Goal: Task Accomplishment & Management: Manage account settings

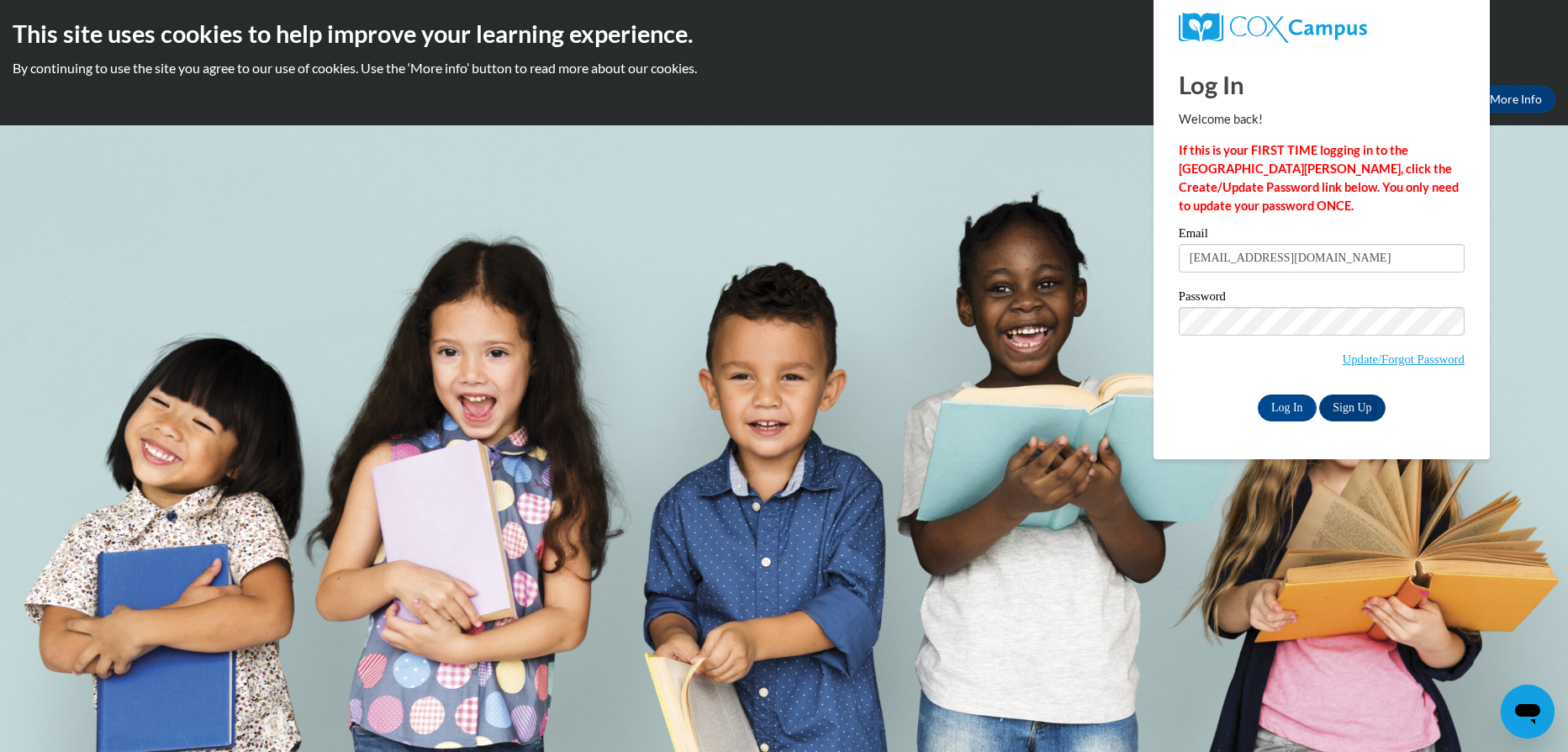
click at [1281, 409] on input "Log In" at bounding box center [1287, 408] width 59 height 27
click at [1350, 358] on link "Update/Forgot Password" at bounding box center [1404, 358] width 122 height 13
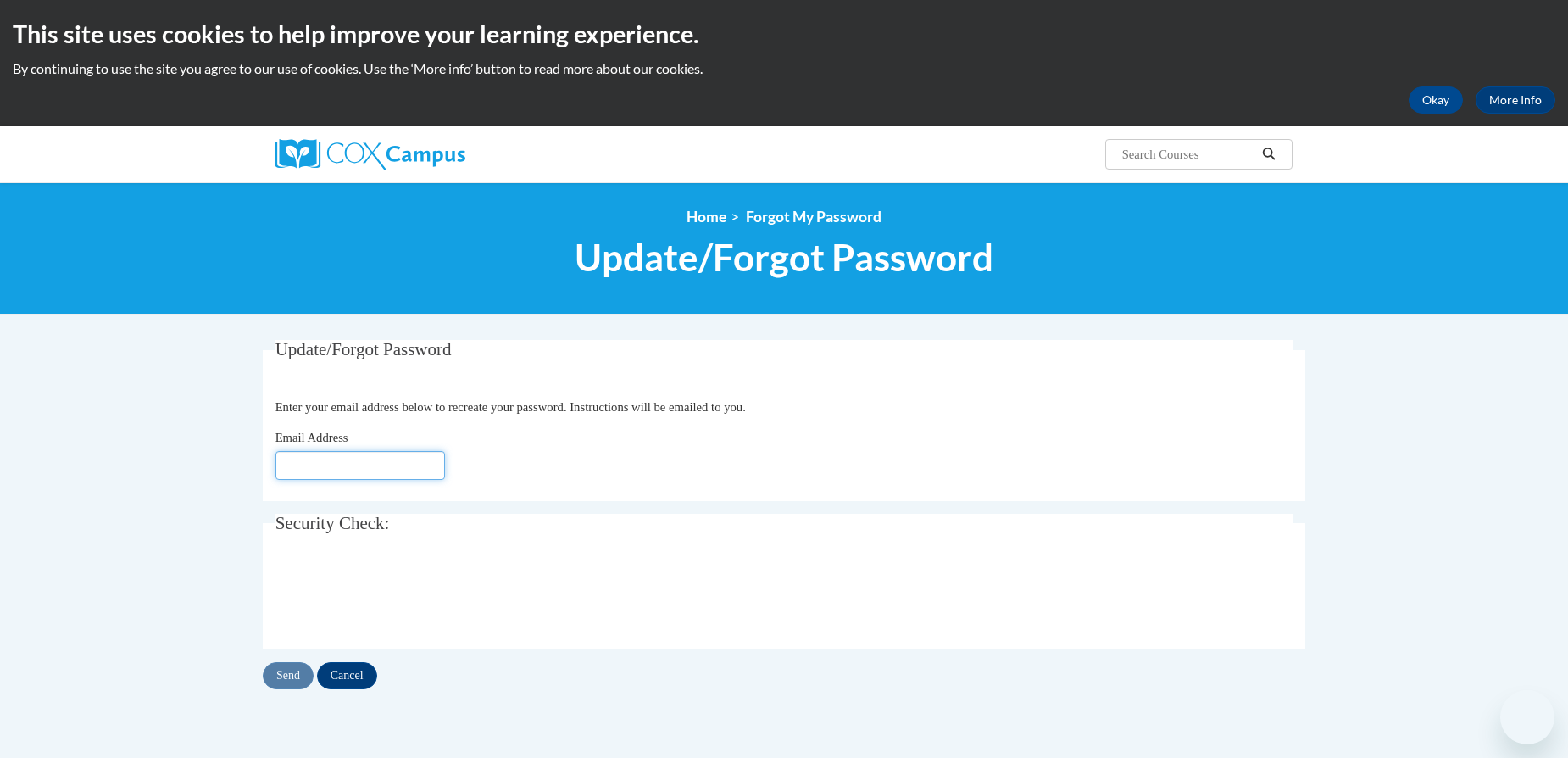
click at [390, 455] on input "Email Address" at bounding box center [359, 465] width 169 height 29
type input "[EMAIL_ADDRESS][DOMAIN_NAME]"
click at [290, 680] on input "Send" at bounding box center [288, 676] width 51 height 27
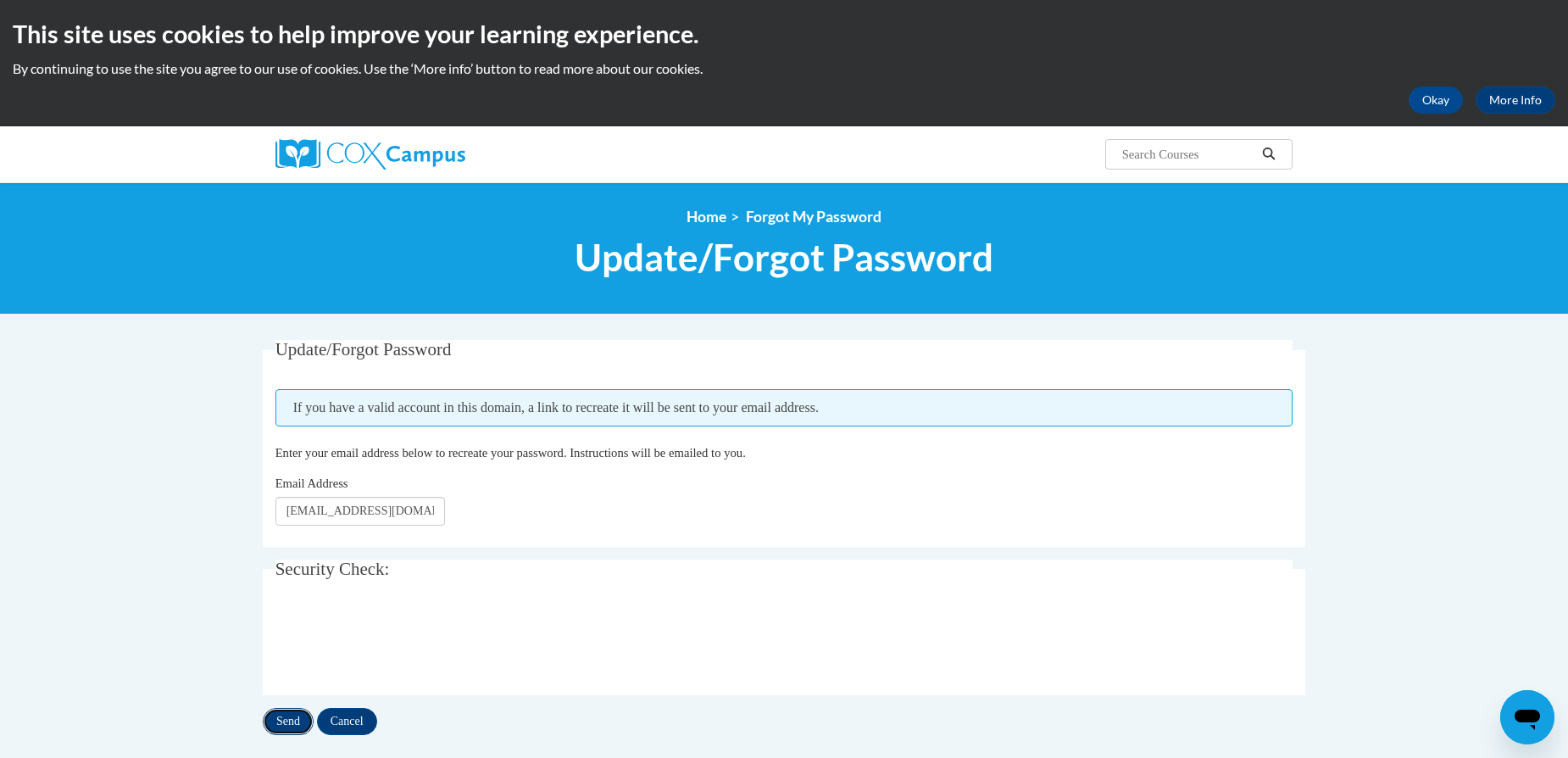
click at [294, 722] on input "Send" at bounding box center [288, 722] width 51 height 27
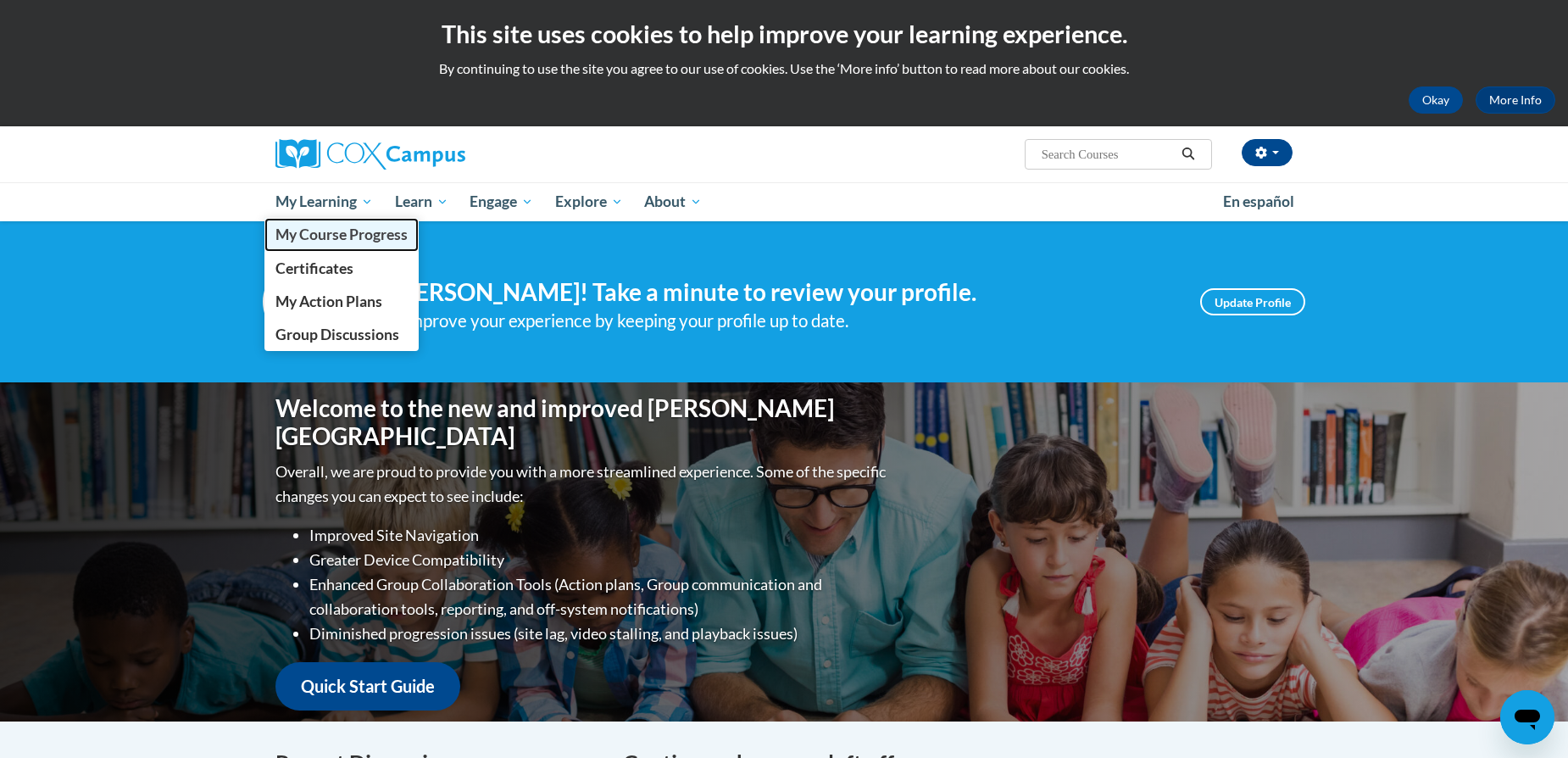
click at [319, 230] on span "My Course Progress" at bounding box center [341, 235] width 132 height 18
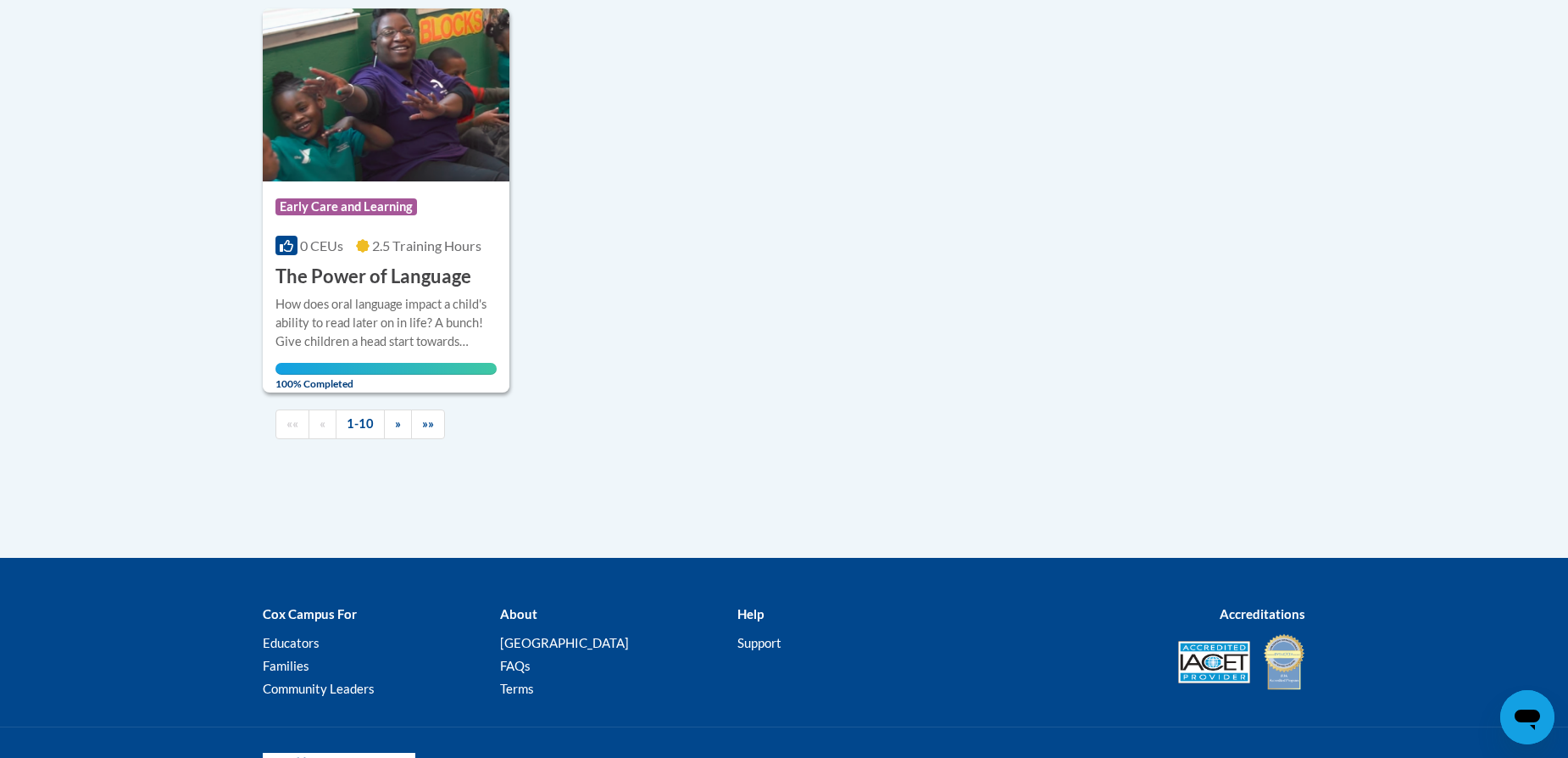
scroll to position [1933, 0]
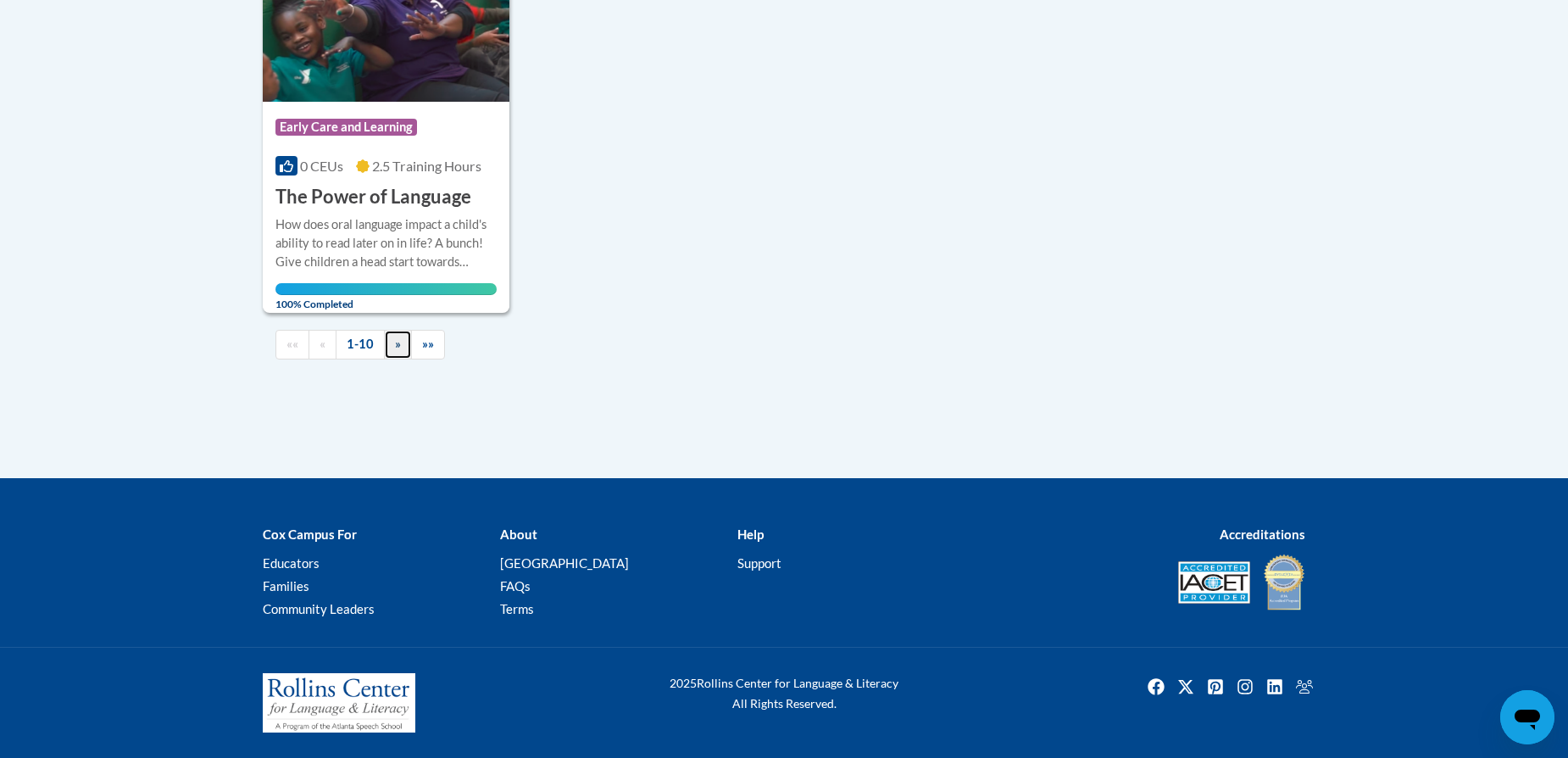
click at [395, 344] on span "»" at bounding box center [397, 344] width 6 height 14
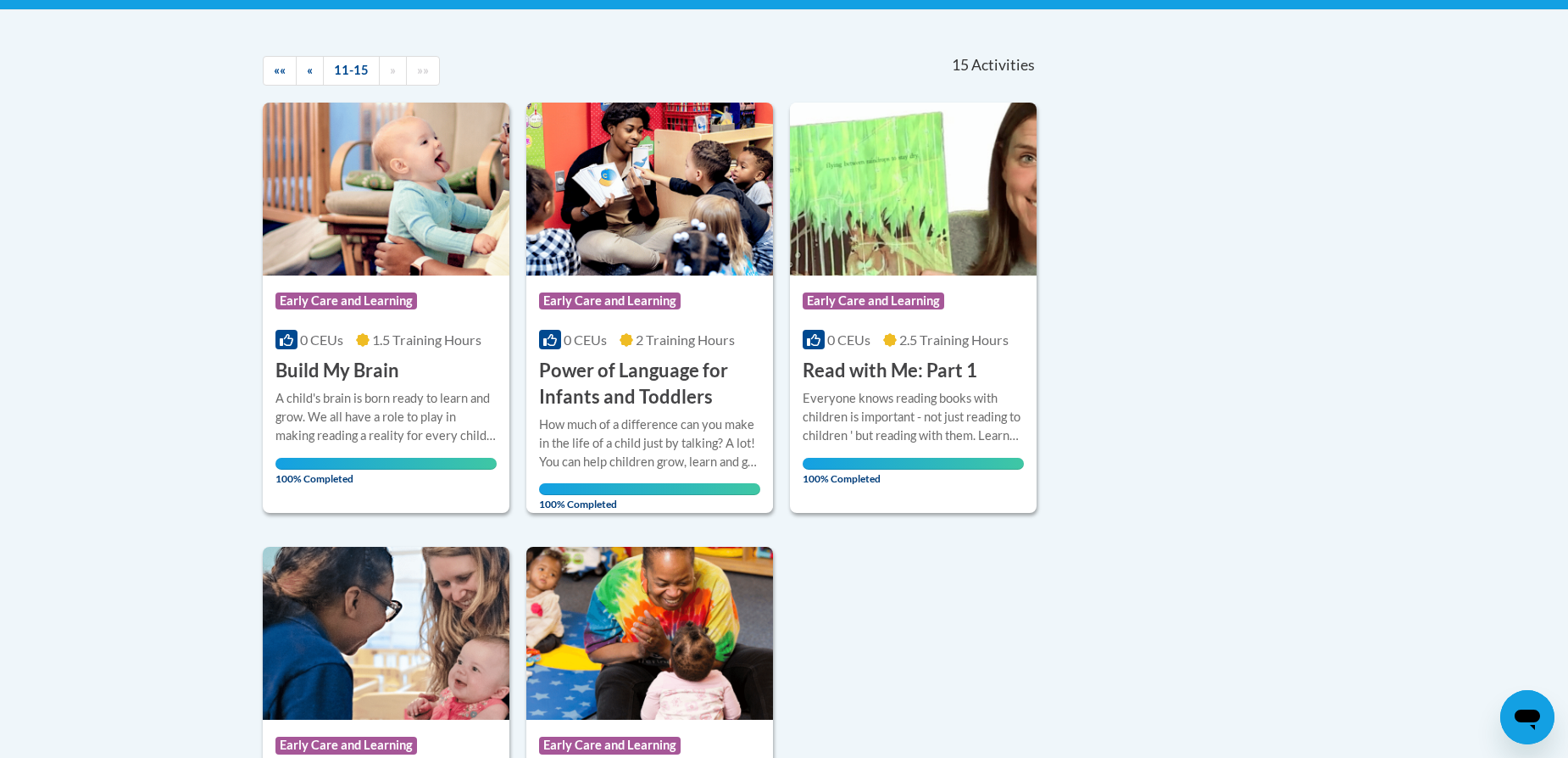
scroll to position [321, 0]
